Goal: Find specific page/section: Find specific page/section

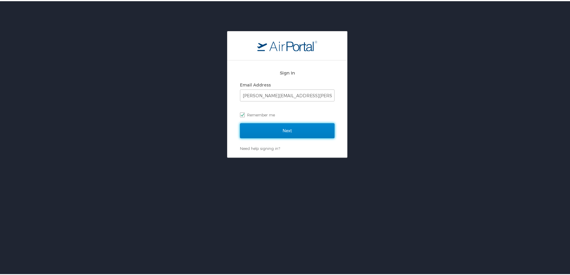
click at [304, 129] on input "Next" at bounding box center [287, 129] width 95 height 15
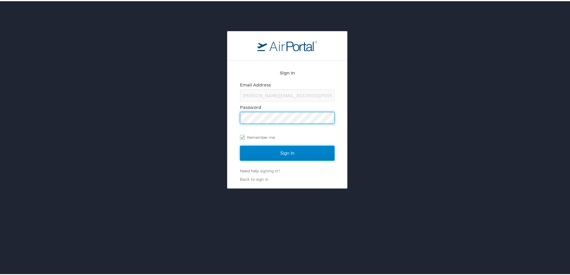
click at [294, 153] on input "Sign In" at bounding box center [287, 151] width 95 height 15
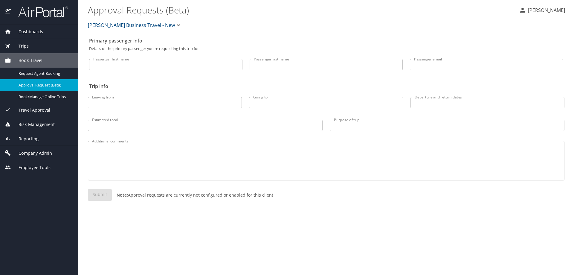
click at [60, 139] on div "Reporting" at bounding box center [39, 138] width 69 height 7
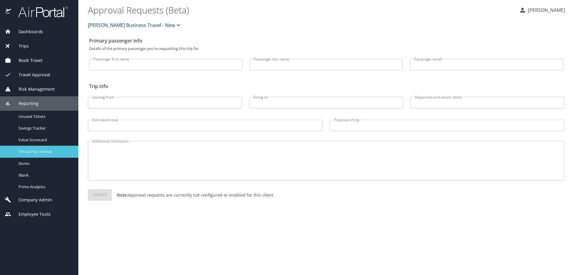
click at [47, 150] on span "Virtual Pay Lookup" at bounding box center [45, 152] width 53 height 6
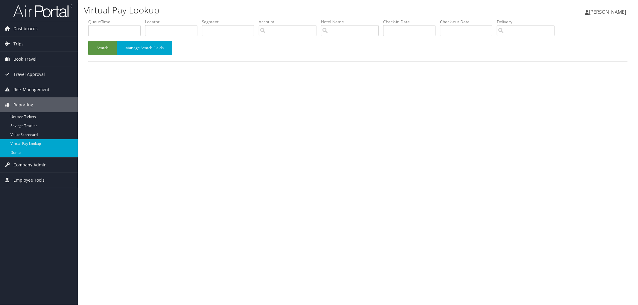
click at [18, 153] on link "Domo" at bounding box center [39, 152] width 78 height 9
click at [55, 150] on link "Domo" at bounding box center [39, 152] width 78 height 9
